Goal: Task Accomplishment & Management: Use online tool/utility

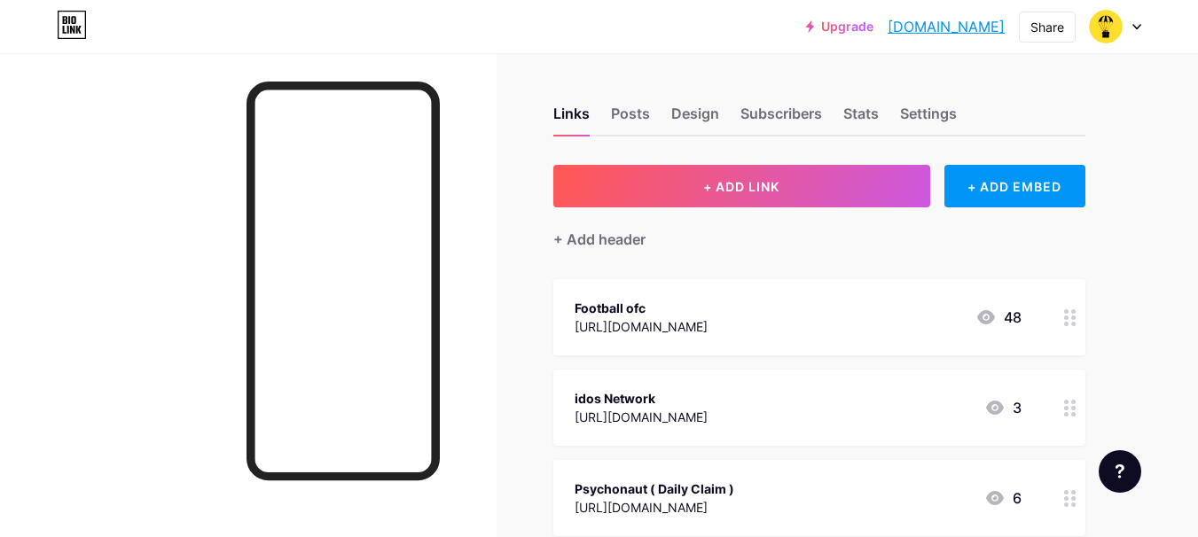
click at [737, 185] on span "+ ADD LINK" at bounding box center [741, 186] width 76 height 15
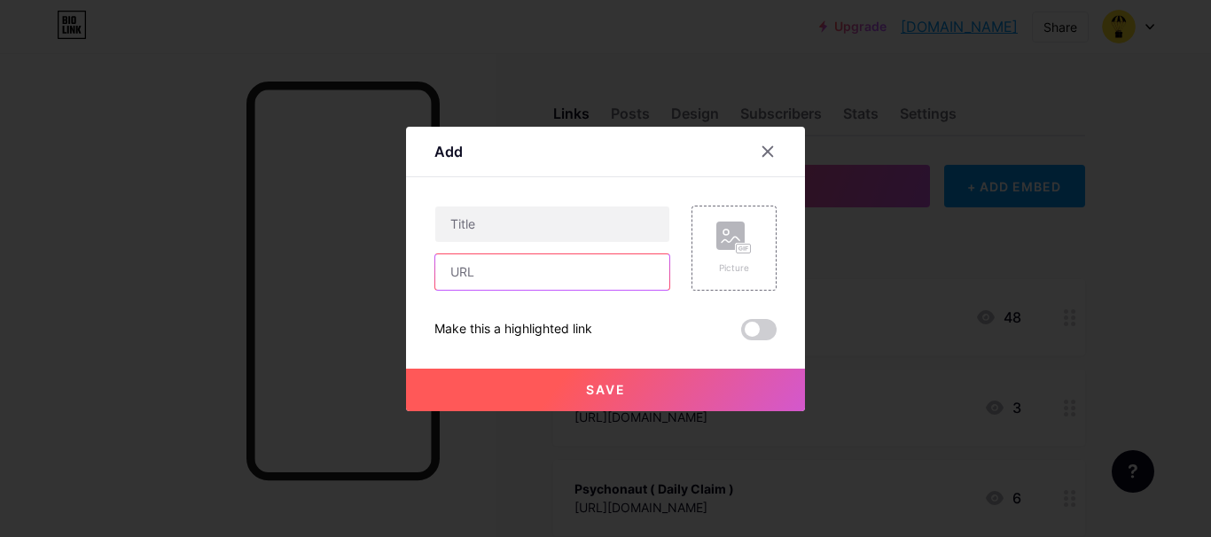
click at [494, 266] on input "text" at bounding box center [552, 272] width 234 height 35
paste input "[DOMAIN_NAME][URL]"
type input "[DOMAIN_NAME][URL]"
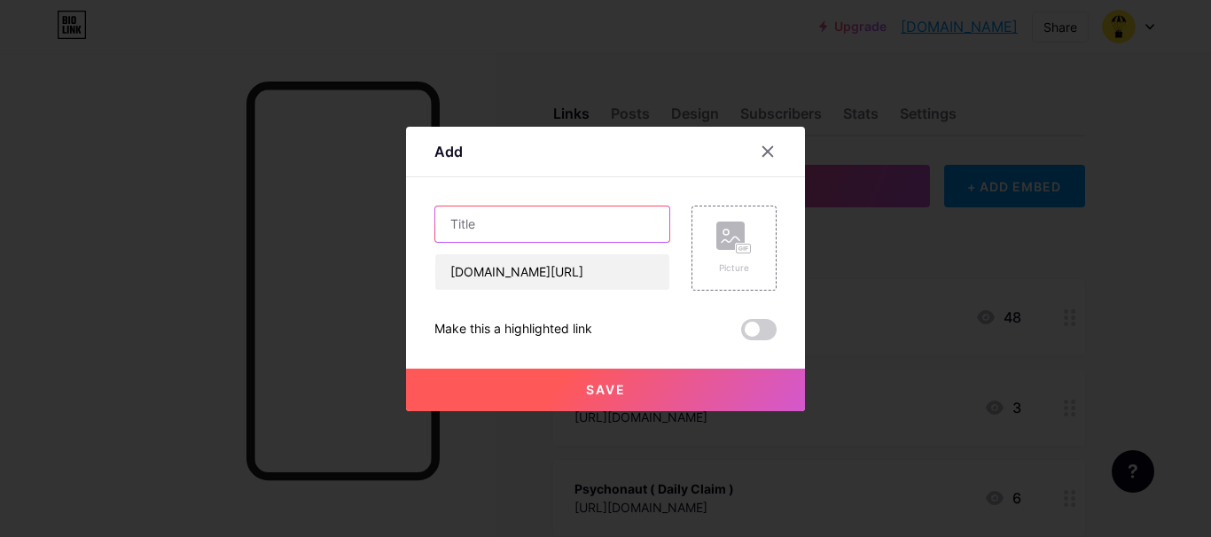
click at [524, 229] on input "text" at bounding box center [552, 224] width 234 height 35
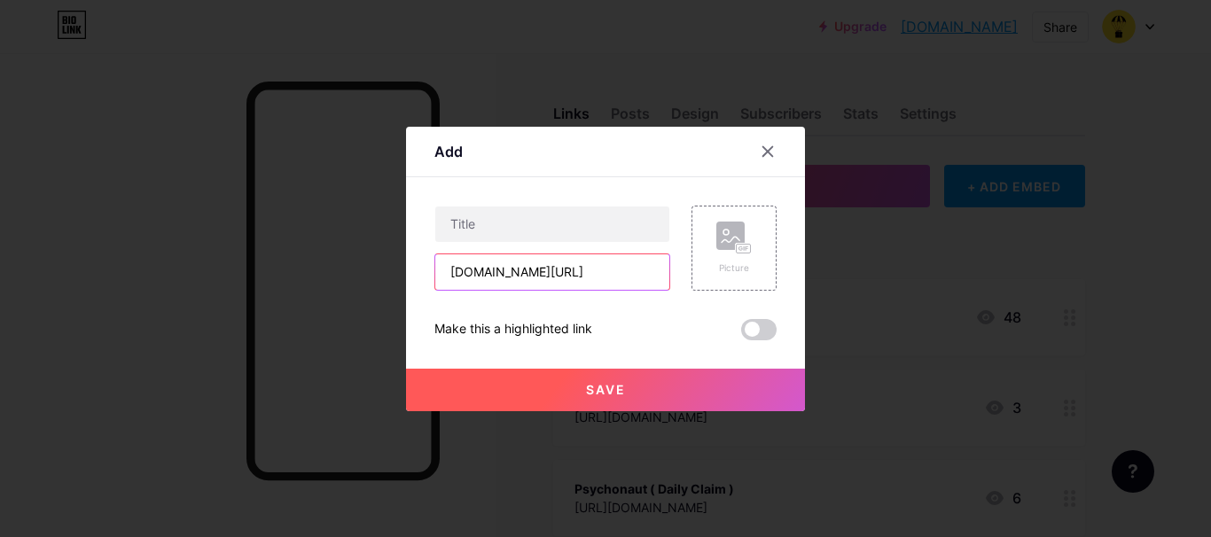
click at [471, 272] on input "[DOMAIN_NAME][URL]" at bounding box center [552, 272] width 234 height 35
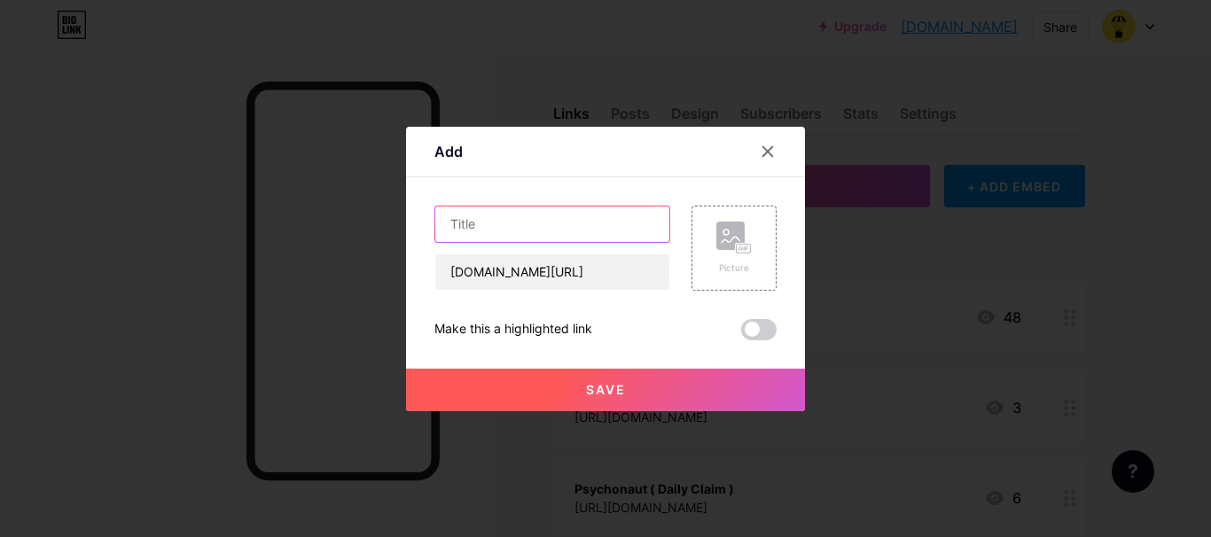
paste input "quacks"
type input "quacks"
click at [603, 382] on span "Save" at bounding box center [606, 389] width 40 height 15
